Goal: Information Seeking & Learning: Learn about a topic

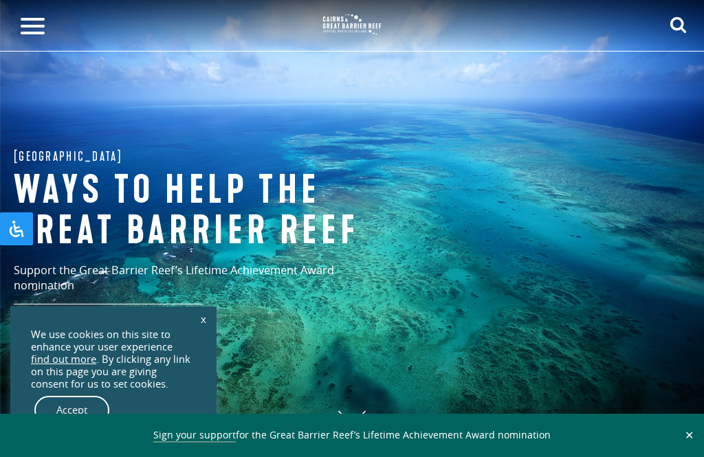
click at [402, 31] on div "Menu Where To Go Atherton Tablelands Cairns & Northern Beaches Cooktown & Cape …" at bounding box center [352, 26] width 704 height 52
click at [386, 31] on img at bounding box center [351, 24] width 69 height 31
click at [671, 19] on icon "submit" at bounding box center [677, 24] width 17 height 17
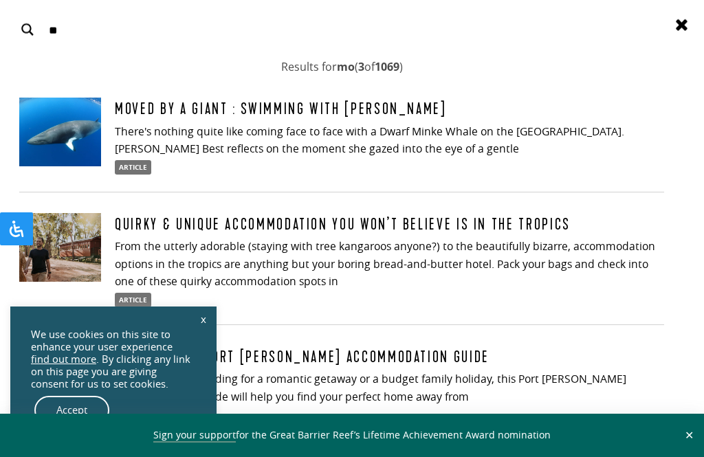
type input "**"
